Goal: Task Accomplishment & Management: Complete application form

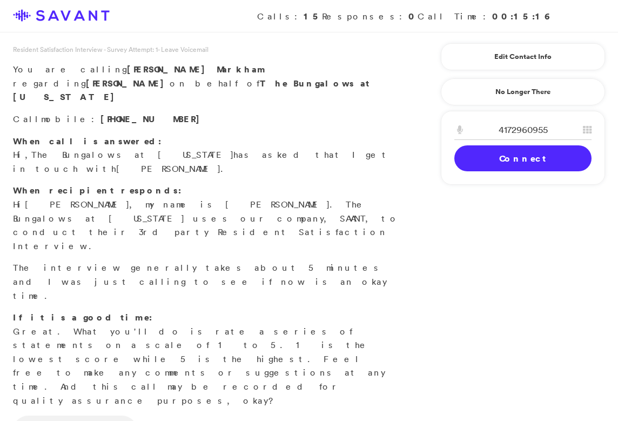
click at [503, 153] on link "Connect" at bounding box center [522, 158] width 137 height 26
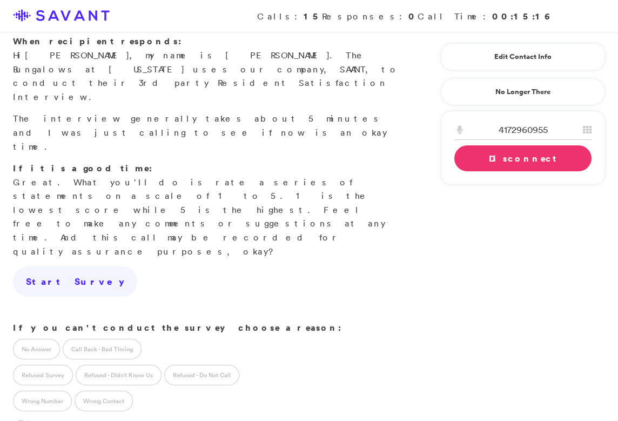
scroll to position [150, 0]
click at [93, 337] on label "Call Back - Bad Timing" at bounding box center [102, 347] width 79 height 21
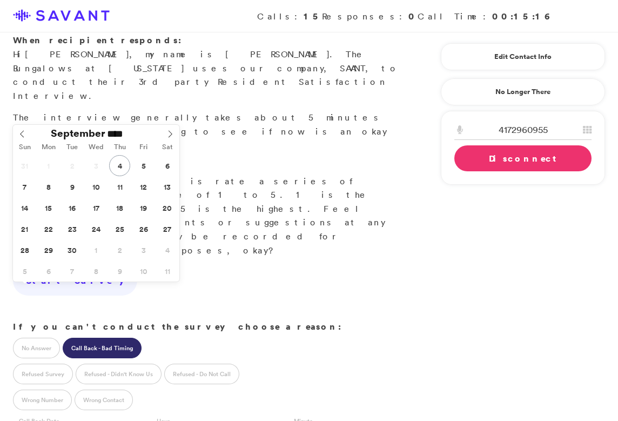
type input "**********"
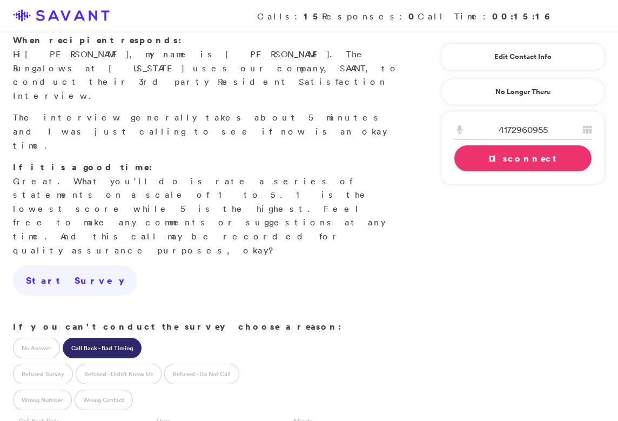
click at [494, 160] on link "Disconnect" at bounding box center [522, 158] width 137 height 26
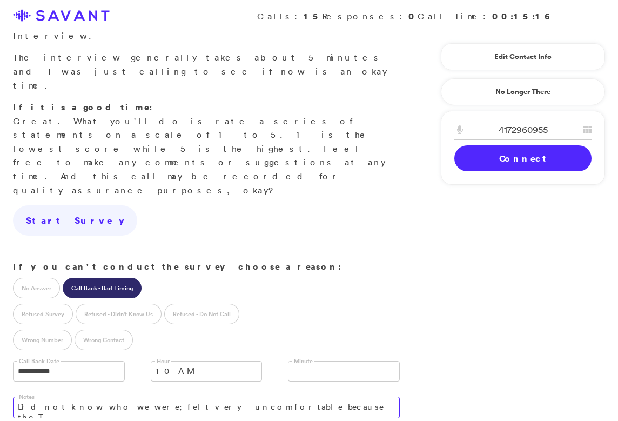
scroll to position [211, 0]
drag, startPoint x: 347, startPoint y: 271, endPoint x: 211, endPoint y: 263, distance: 136.8
click at [211, 396] on textarea "Did not know who we were; felt very uncomfortable because the facility didn't m…" at bounding box center [206, 407] width 387 height 22
type textarea "Did not know who we were; felt very uncomfortable and skeptical."
